Goal: Communication & Community: Ask a question

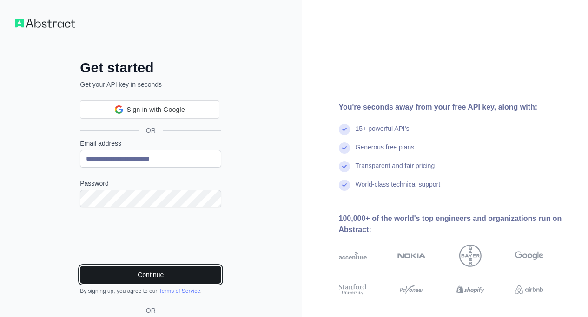
click at [200, 274] on button "Continue" at bounding box center [150, 275] width 141 height 18
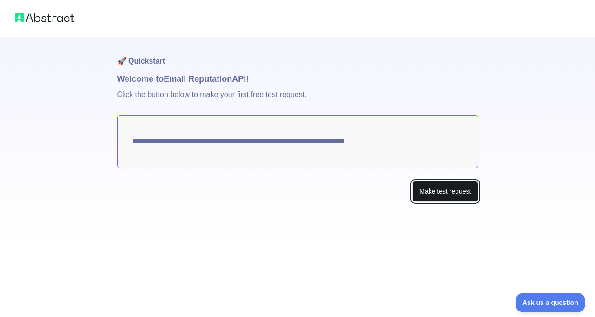
click at [451, 188] on button "Make test request" at bounding box center [445, 191] width 66 height 21
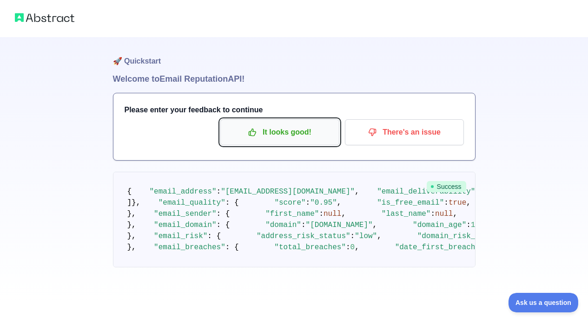
click at [276, 132] on p "It looks good!" at bounding box center [279, 133] width 105 height 16
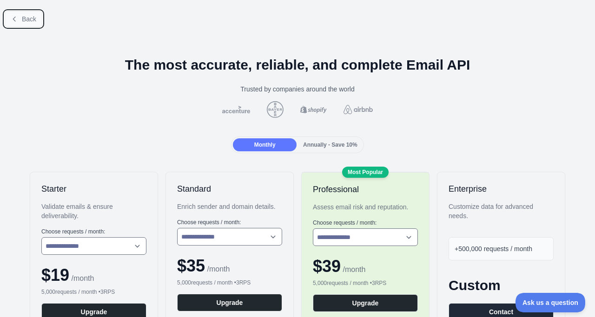
click at [26, 20] on span "Back" at bounding box center [29, 18] width 14 height 7
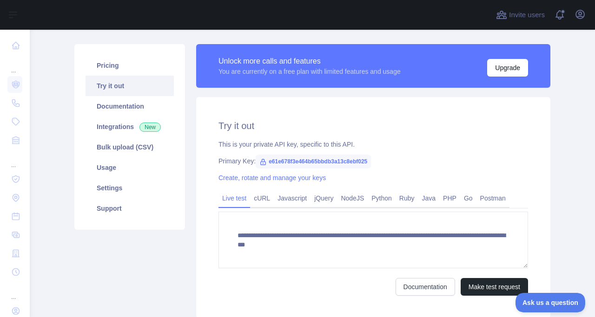
scroll to position [52, 0]
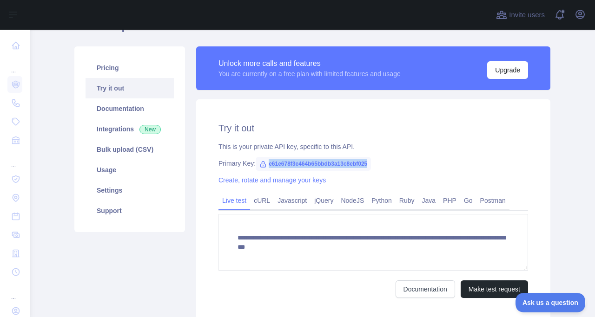
drag, startPoint x: 362, startPoint y: 164, endPoint x: 263, endPoint y: 166, distance: 99.5
click at [263, 166] on span "e61e678f3e464b65bbdb3a13c8ebf025" at bounding box center [313, 164] width 115 height 14
copy span "e61e678f3e464b65bbdb3a13c8ebf025"
click at [181, 259] on div "Pricing Try it out Documentation Integrations New Bulk upload (CSV) Usage Setti…" at bounding box center [130, 183] width 122 height 274
click at [259, 165] on icon at bounding box center [262, 164] width 7 height 7
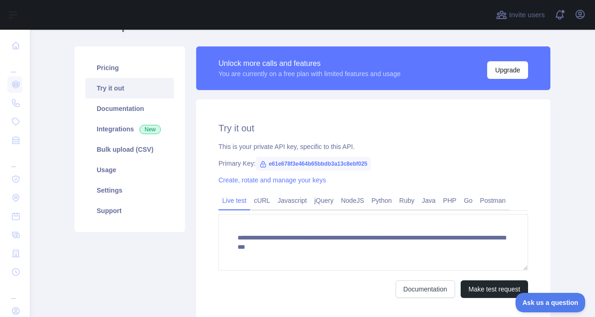
click at [259, 165] on icon at bounding box center [262, 164] width 7 height 7
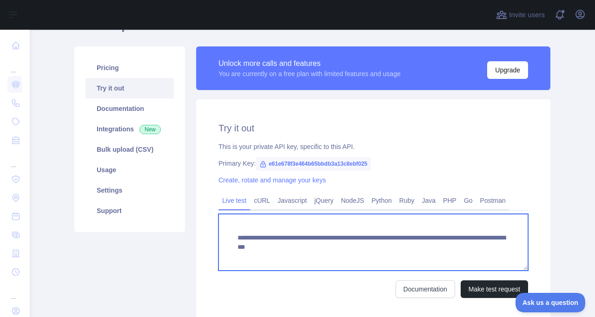
drag, startPoint x: 233, startPoint y: 237, endPoint x: 486, endPoint y: 255, distance: 252.9
click at [486, 255] on textarea "**********" at bounding box center [372, 242] width 309 height 57
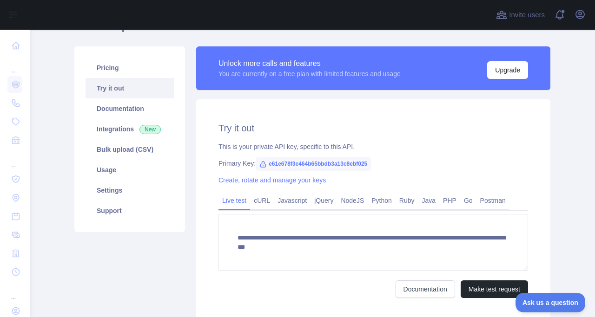
click at [147, 253] on div "Pricing Try it out Documentation Integrations New Bulk upload (CSV) Usage Setti…" at bounding box center [130, 183] width 122 height 274
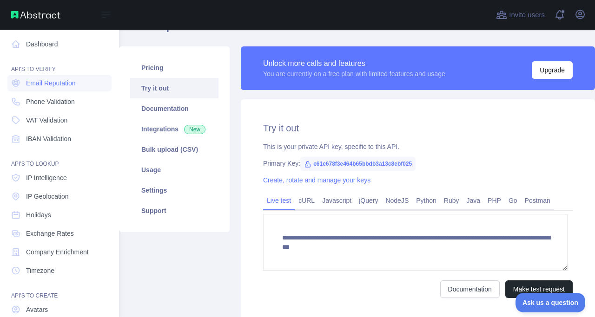
scroll to position [0, 0]
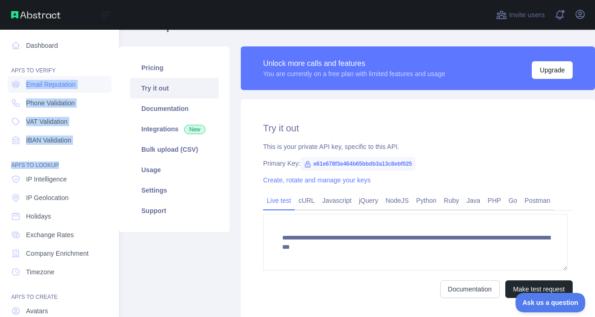
drag, startPoint x: 104, startPoint y: 160, endPoint x: 19, endPoint y: 74, distance: 120.9
click at [19, 74] on nav "Dashboard API'S TO VERIFY Email Reputation Phone Validation VAT Validation IBAN…" at bounding box center [59, 203] width 104 height 346
copy nav "Email Reputation Phone Validation VAT Validation IBAN Validation API'S TO LOOKUP"
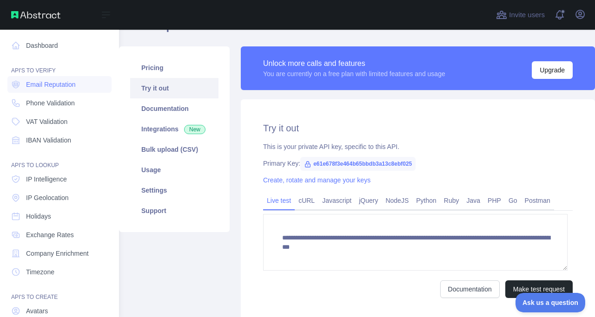
click at [102, 57] on div "API'S TO VERIFY" at bounding box center [59, 65] width 104 height 19
click at [58, 42] on link "Dashboard" at bounding box center [59, 45] width 104 height 17
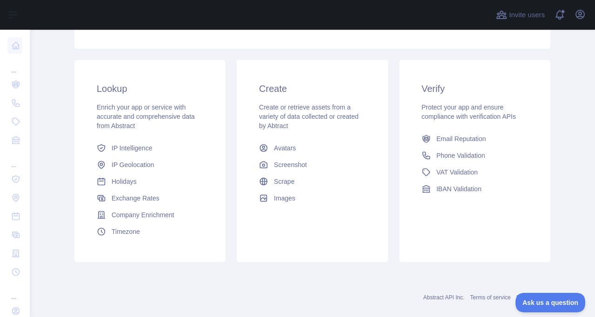
scroll to position [145, 0]
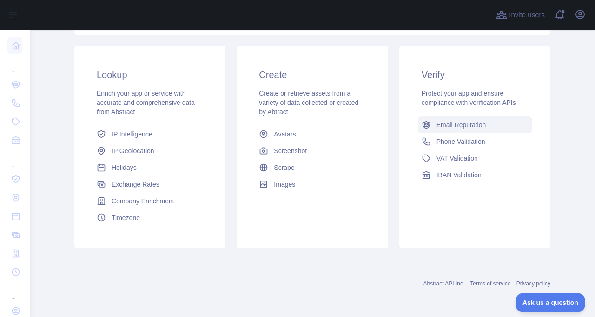
click at [463, 129] on span "Email Reputation" at bounding box center [461, 124] width 50 height 9
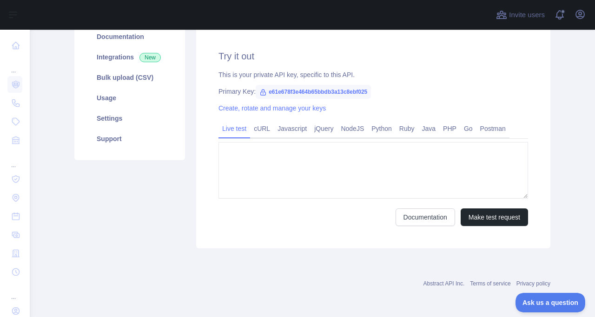
type textarea "**********"
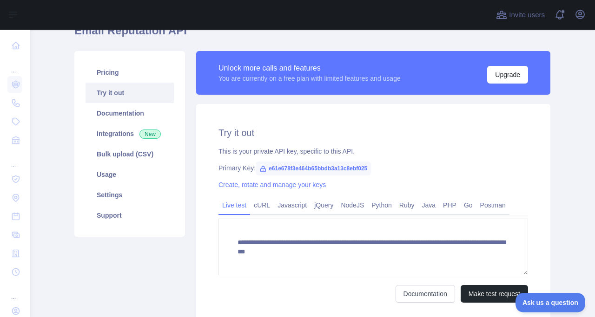
scroll to position [34, 0]
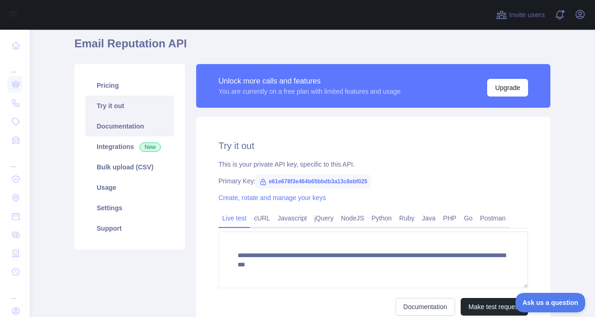
click at [112, 132] on link "Documentation" at bounding box center [130, 126] width 88 height 20
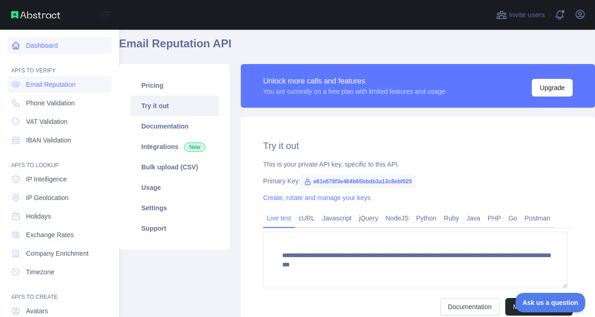
click at [38, 47] on link "Dashboard" at bounding box center [59, 45] width 104 height 17
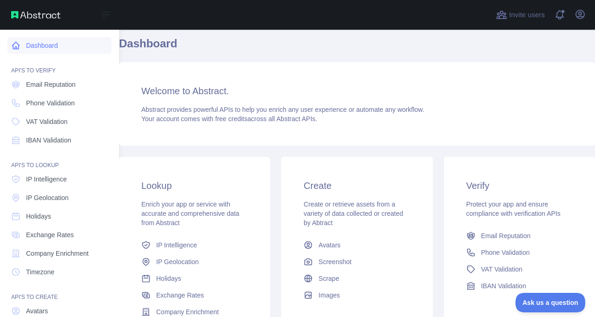
click at [38, 47] on link "Dashboard" at bounding box center [59, 45] width 104 height 17
click at [59, 118] on span "VAT Validation" at bounding box center [46, 121] width 41 height 9
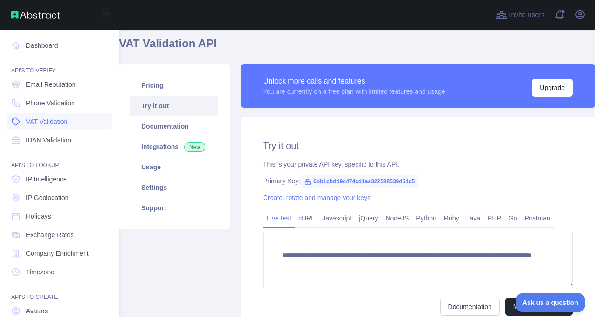
scroll to position [34, 0]
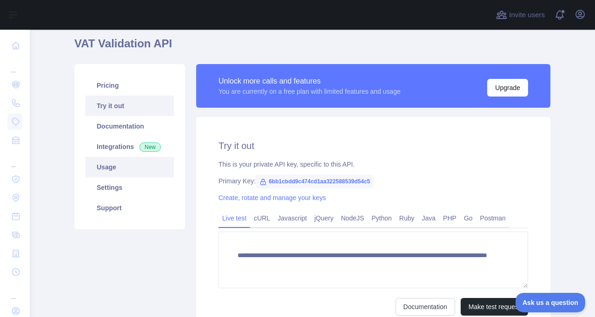
click at [117, 171] on link "Usage" at bounding box center [130, 167] width 88 height 20
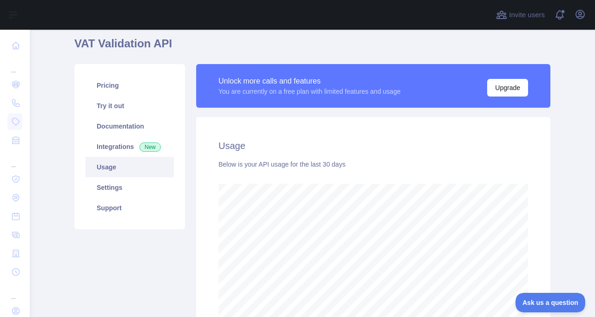
scroll to position [288, 558]
click at [126, 194] on link "Settings" at bounding box center [130, 188] width 88 height 20
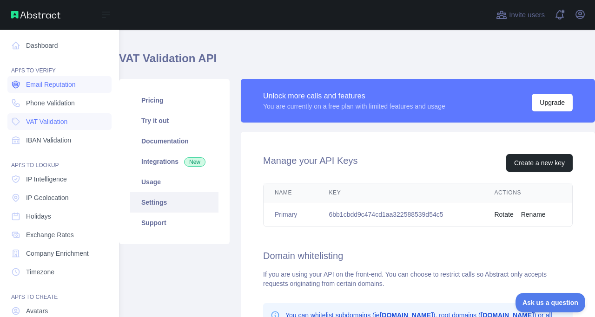
click at [66, 85] on span "Email Reputation" at bounding box center [51, 84] width 50 height 9
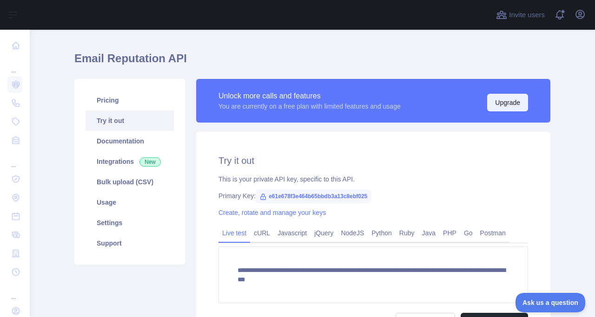
click at [505, 101] on button "Upgrade" at bounding box center [507, 103] width 41 height 18
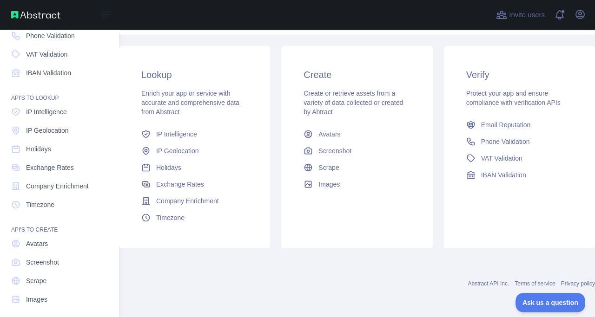
scroll to position [73, 0]
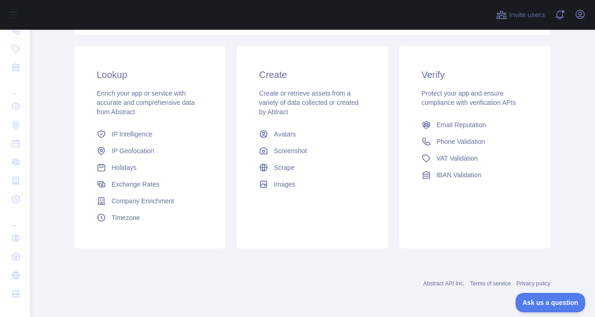
drag, startPoint x: 114, startPoint y: 97, endPoint x: 176, endPoint y: 284, distance: 197.6
click at [176, 284] on div "Abstract API Inc. Terms of service Privacy policy" at bounding box center [312, 283] width 476 height 7
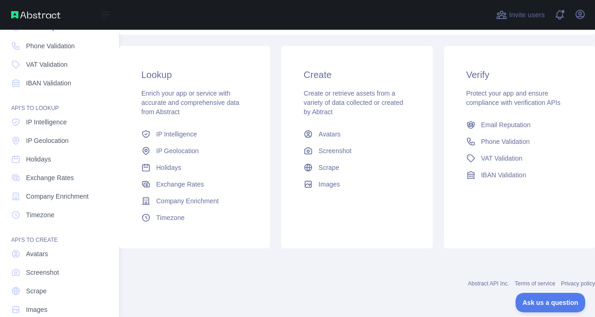
scroll to position [56, 0]
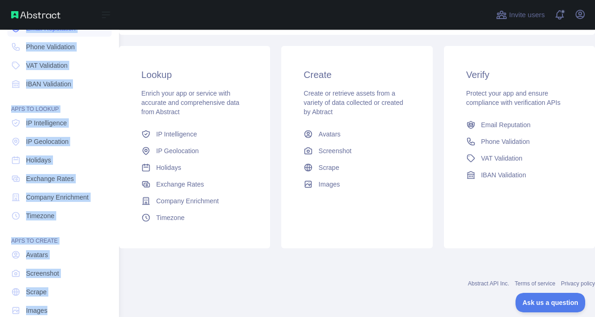
drag, startPoint x: 108, startPoint y: 311, endPoint x: 18, endPoint y: 33, distance: 292.4
click at [18, 33] on div "Dashboard API'S TO VERIFY Email Reputation Phone Validation VAT Validation IBAN…" at bounding box center [59, 135] width 119 height 383
copy nav "Email Reputation Phone Validation VAT Validation IBAN Validation API'S TO LOOKU…"
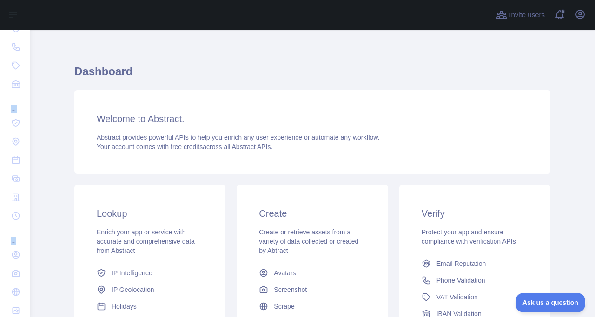
scroll to position [0, 0]
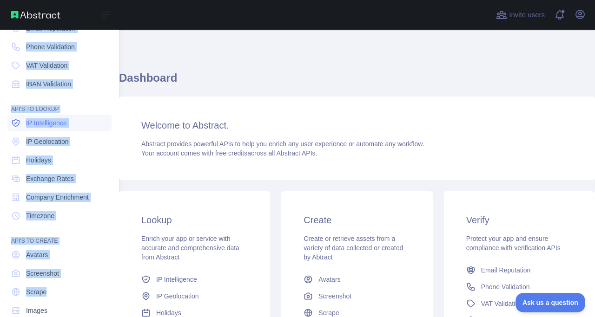
click at [99, 125] on link "IP Intelligence" at bounding box center [59, 123] width 104 height 17
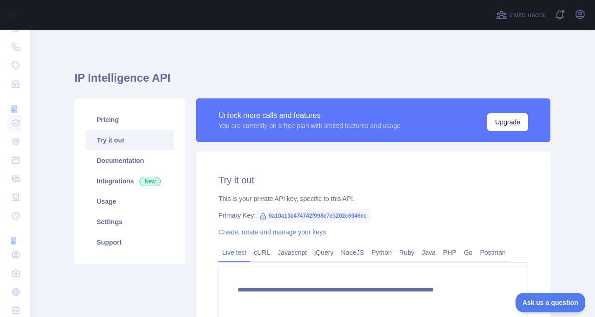
type textarea "**********"
click at [61, 66] on main "**********" at bounding box center [312, 174] width 565 height 288
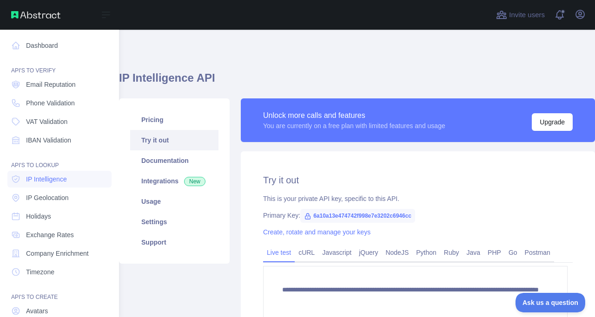
click at [42, 72] on div "API'S TO VERIFY" at bounding box center [59, 65] width 104 height 19
click at [69, 128] on link "VAT Validation" at bounding box center [59, 121] width 104 height 17
click at [40, 88] on span "Email Reputation" at bounding box center [51, 84] width 50 height 9
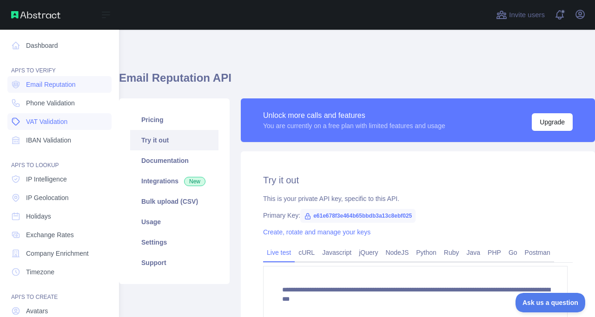
click at [40, 115] on link "VAT Validation" at bounding box center [59, 121] width 104 height 17
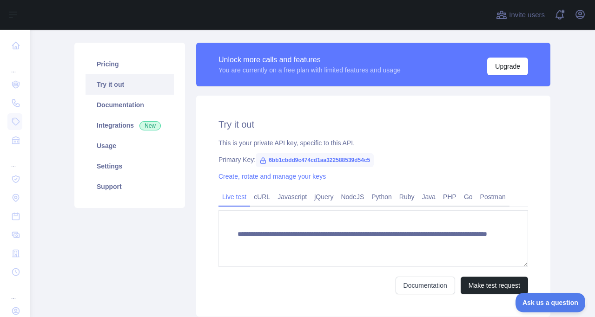
scroll to position [54, 0]
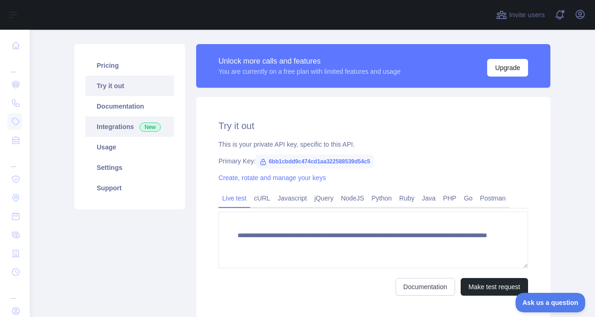
click at [158, 128] on link "Integrations New" at bounding box center [130, 127] width 88 height 20
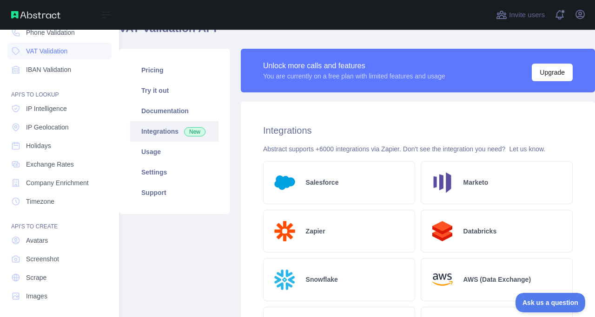
scroll to position [73, 0]
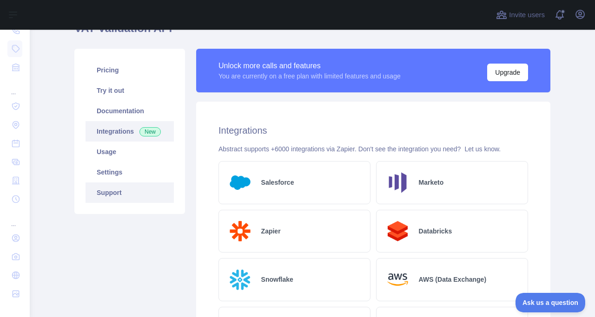
click at [115, 195] on link "Support" at bounding box center [130, 193] width 88 height 20
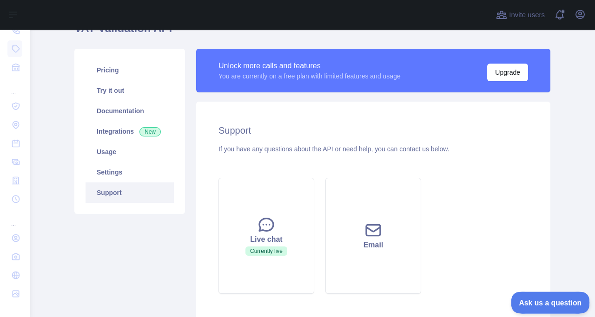
click at [533, 300] on span "Ask us a question" at bounding box center [546, 301] width 70 height 7
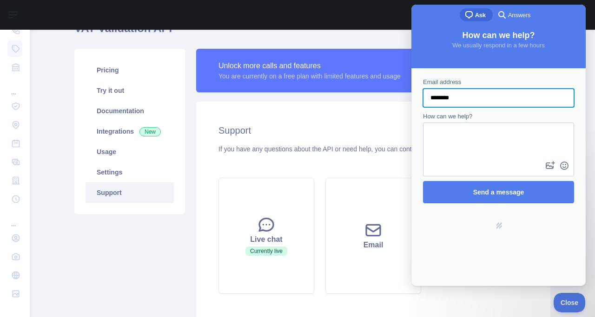
type input "**********"
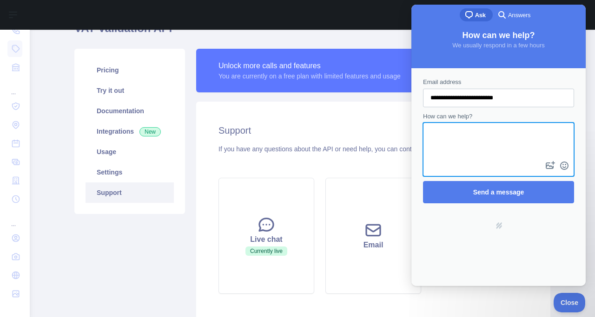
click at [466, 135] on textarea "How can we help?" at bounding box center [498, 142] width 149 height 36
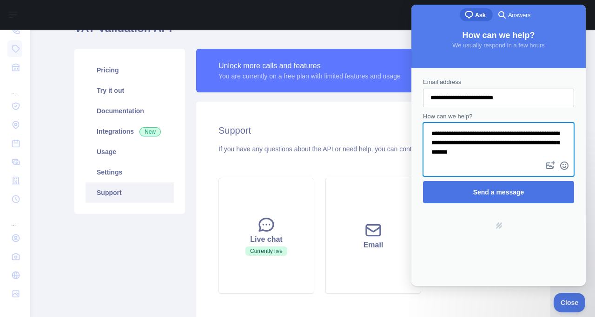
type textarea "**********"
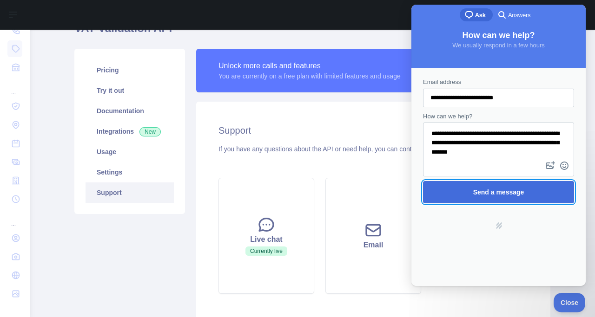
click at [481, 193] on span "Send a message" at bounding box center [498, 192] width 51 height 7
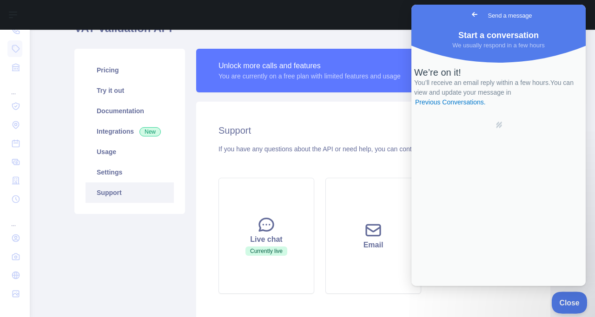
click at [566, 299] on span "Close" at bounding box center [567, 301] width 32 height 7
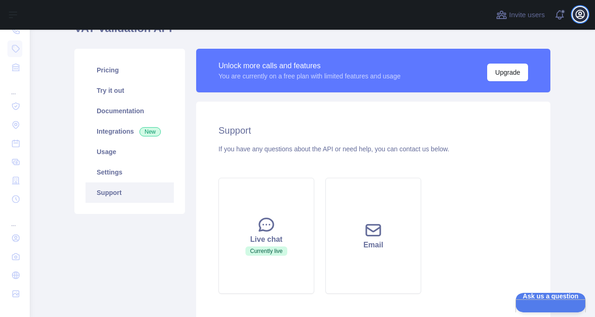
click at [581, 17] on icon "button" at bounding box center [579, 14] width 11 height 11
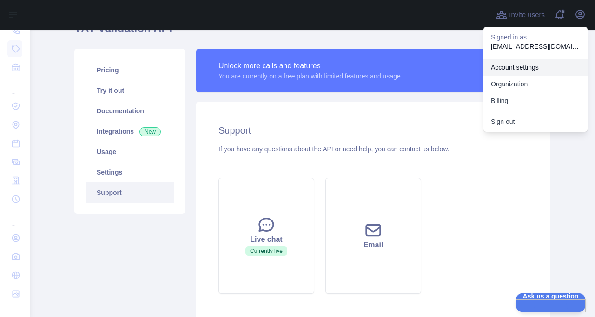
click at [522, 73] on link "Account settings" at bounding box center [535, 67] width 104 height 17
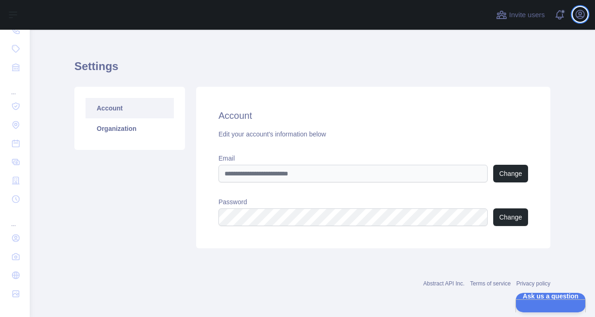
scroll to position [12, 0]
click at [114, 129] on link "Organization" at bounding box center [130, 128] width 88 height 20
